Goal: Find specific page/section: Find specific page/section

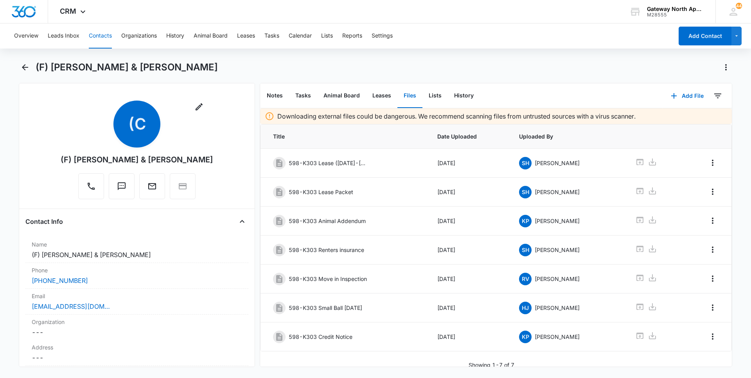
scroll to position [8, 0]
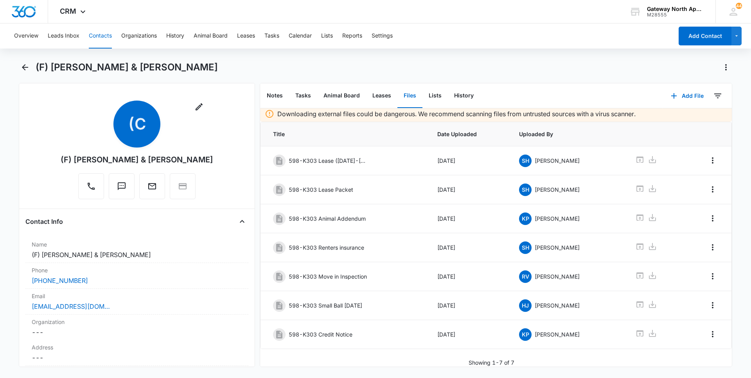
click at [97, 38] on button "Contacts" at bounding box center [100, 35] width 23 height 25
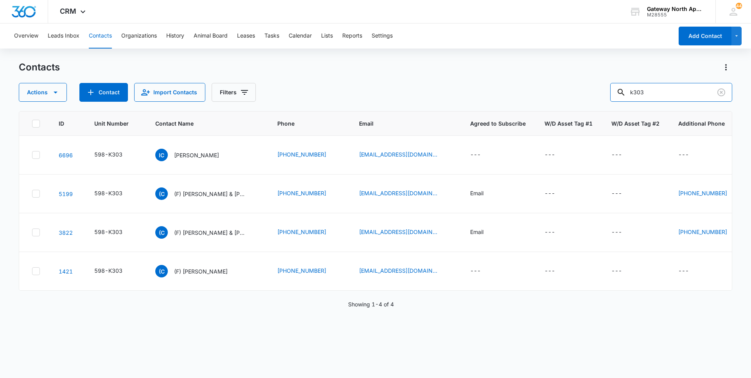
drag, startPoint x: 658, startPoint y: 97, endPoint x: 586, endPoint y: 95, distance: 72.0
click at [587, 95] on div "Actions Contact Import Contacts Filters k303" at bounding box center [375, 92] width 713 height 19
type input "I105"
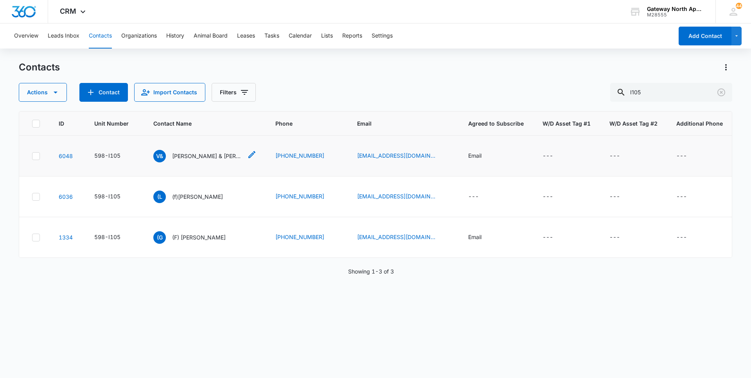
click at [214, 159] on p "[PERSON_NAME] & [PERSON_NAME]" at bounding box center [207, 156] width 70 height 8
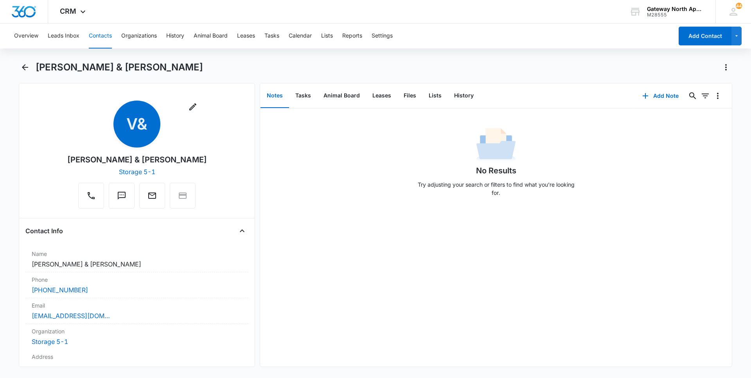
click at [108, 34] on button "Contacts" at bounding box center [100, 35] width 23 height 25
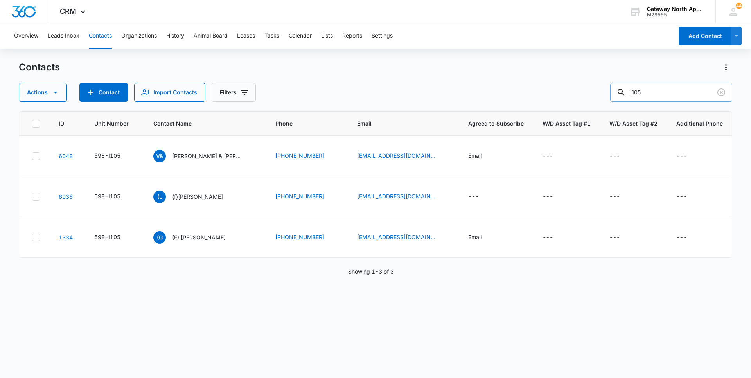
click at [678, 96] on input "I105" at bounding box center [671, 92] width 122 height 19
drag, startPoint x: 678, startPoint y: 96, endPoint x: 468, endPoint y: 97, distance: 210.0
click at [470, 98] on div "Actions Contact Import Contacts Filters I105" at bounding box center [375, 92] width 713 height 19
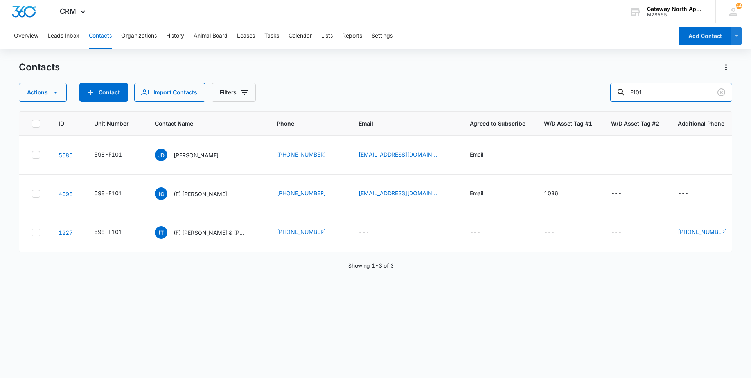
drag, startPoint x: 655, startPoint y: 89, endPoint x: 582, endPoint y: 95, distance: 73.4
click at [583, 95] on div "Actions Contact Import Contacts Filters F101" at bounding box center [375, 92] width 713 height 19
type input "Q102"
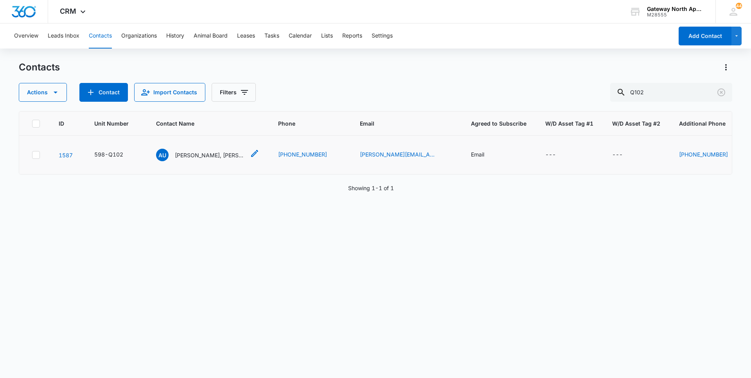
click at [221, 155] on p "[PERSON_NAME], [PERSON_NAME] & [PERSON_NAME]" at bounding box center [210, 155] width 70 height 8
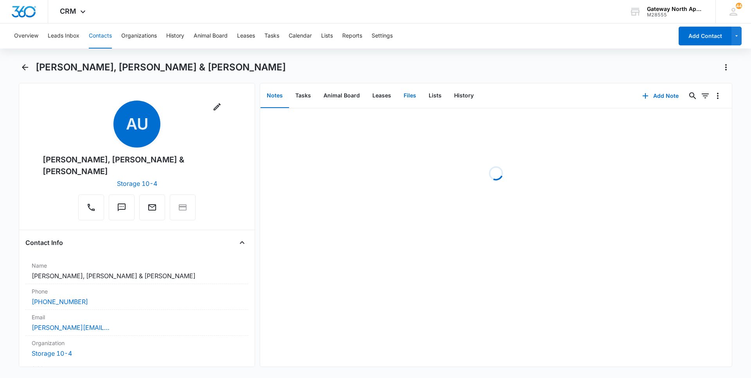
click at [409, 94] on button "Files" at bounding box center [409, 96] width 25 height 24
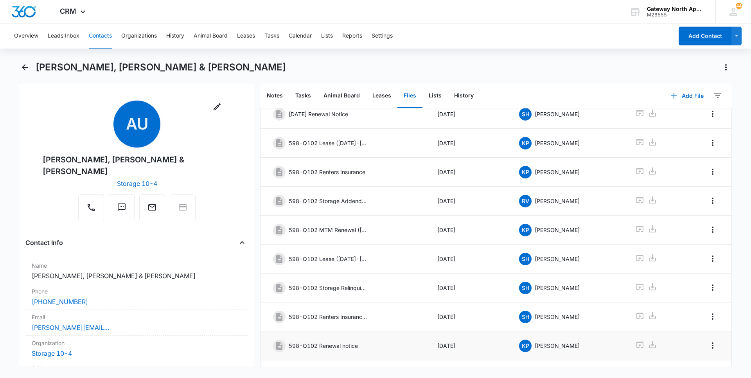
scroll to position [102, 0]
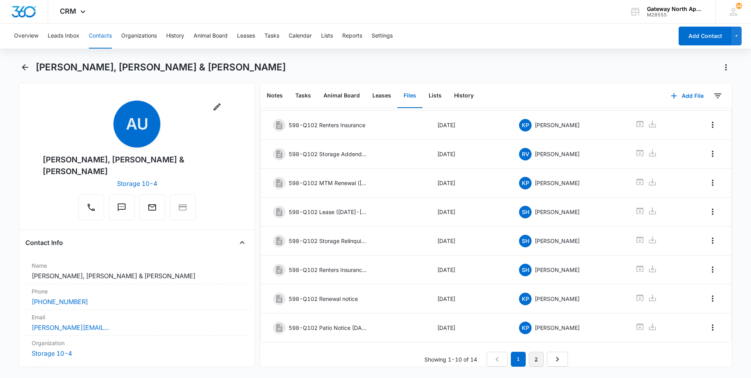
click at [533, 355] on link "2" at bounding box center [536, 359] width 15 height 15
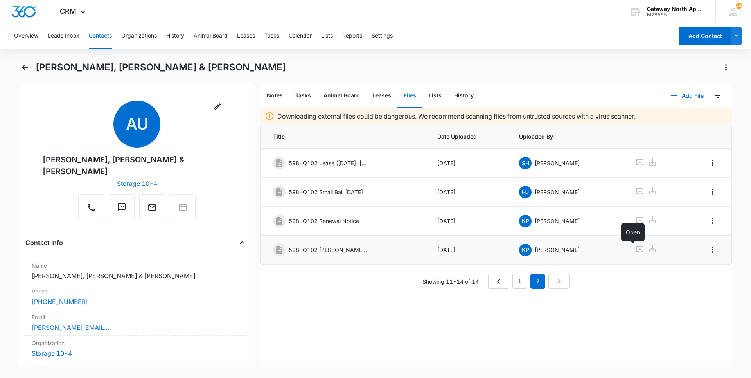
click at [636, 251] on icon at bounding box center [639, 249] width 7 height 6
click at [636, 249] on icon at bounding box center [639, 249] width 7 height 6
click at [100, 34] on button "Contacts" at bounding box center [100, 35] width 23 height 25
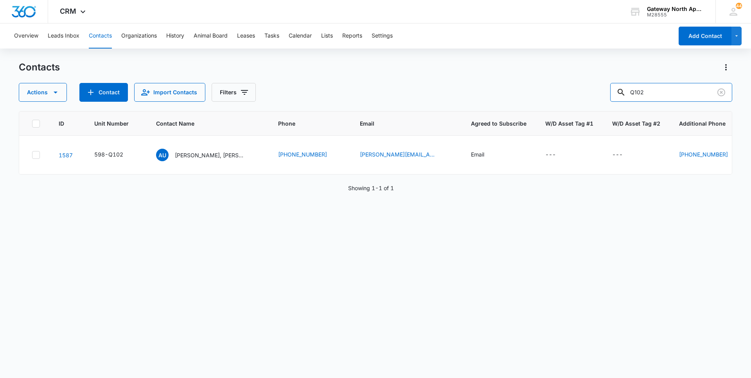
drag, startPoint x: 688, startPoint y: 85, endPoint x: 578, endPoint y: 96, distance: 110.9
click at [578, 96] on div "Actions Contact Import Contacts Filters Q102" at bounding box center [375, 92] width 713 height 19
type input "E200"
click at [221, 158] on p "[PERSON_NAME] "[PERSON_NAME]" [PERSON_NAME] & [PERSON_NAME]" at bounding box center [209, 156] width 70 height 8
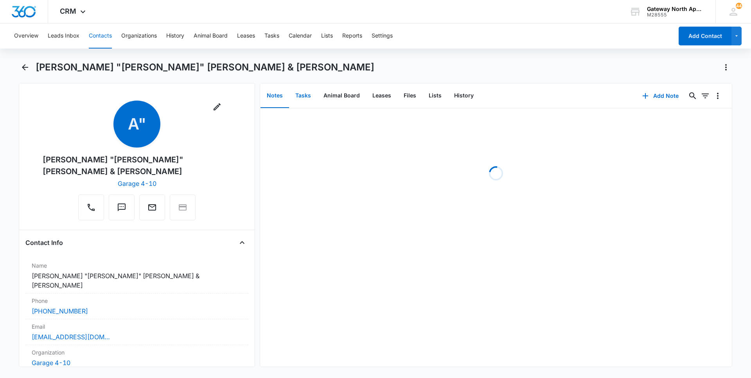
click at [306, 98] on button "Tasks" at bounding box center [303, 96] width 28 height 24
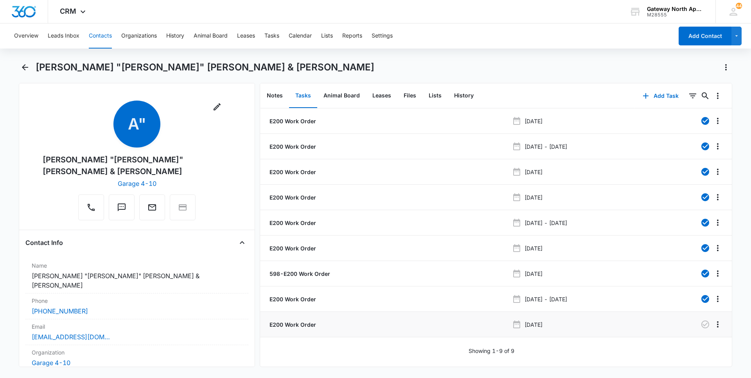
click at [298, 324] on p "E200 Work Order" at bounding box center [292, 324] width 48 height 8
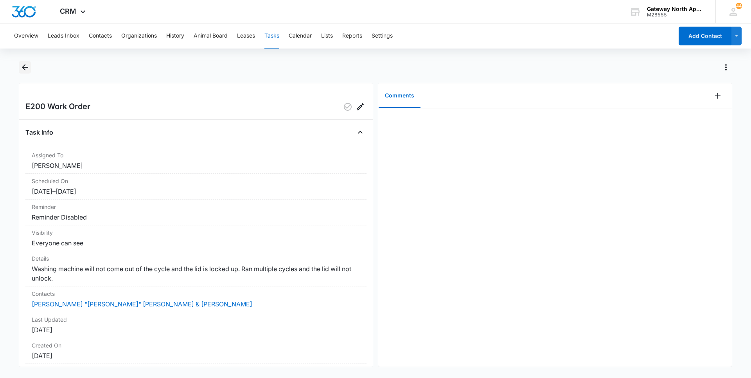
click at [28, 69] on icon "Back" at bounding box center [24, 67] width 9 height 9
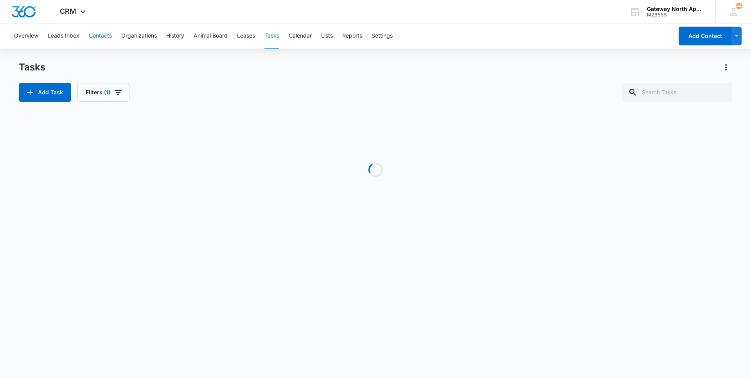
click at [106, 36] on button "Contacts" at bounding box center [100, 35] width 23 height 25
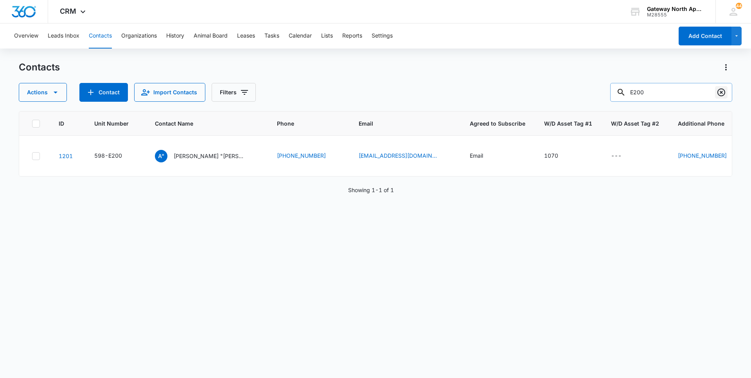
click at [721, 91] on icon "Clear" at bounding box center [720, 92] width 9 height 9
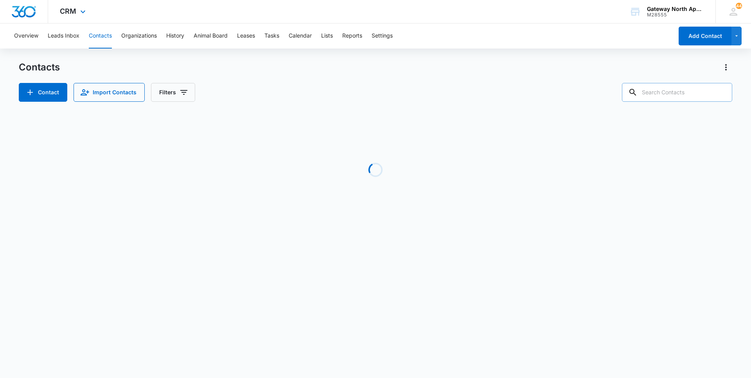
click at [153, 11] on div "CRM Apps Reputation Websites Forms CRM Email Social Content Ads Intelligence Fi…" at bounding box center [375, 11] width 751 height 23
